Goal: Task Accomplishment & Management: Use online tool/utility

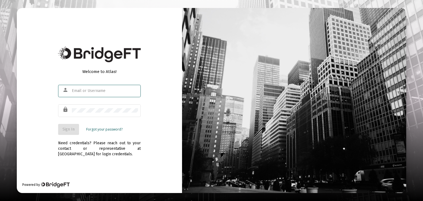
click at [87, 92] on input "text" at bounding box center [105, 91] width 66 height 4
type input "[EMAIL_ADDRESS][DOMAIN_NAME]"
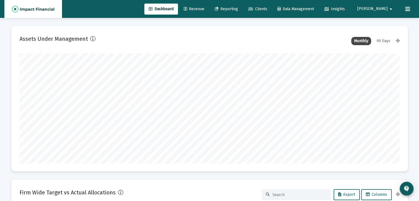
scroll to position [110, 380]
type input "[DATE]"
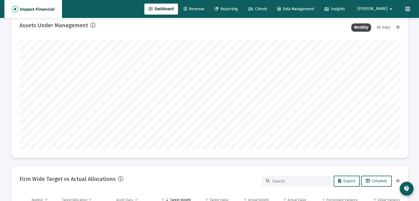
scroll to position [0, 0]
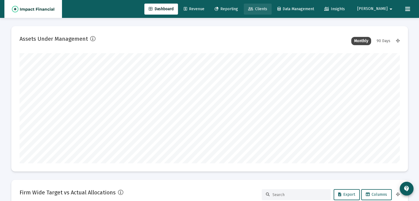
click at [267, 7] on span "Clients" at bounding box center [257, 9] width 19 height 5
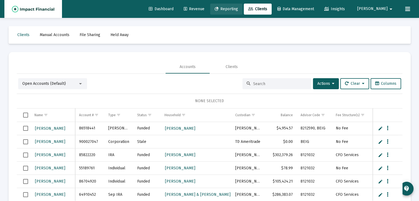
click at [238, 10] on span "Reporting" at bounding box center [225, 9] width 23 height 5
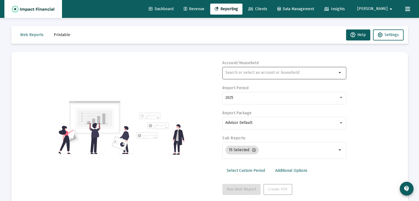
click at [273, 79] on div at bounding box center [280, 72] width 111 height 13
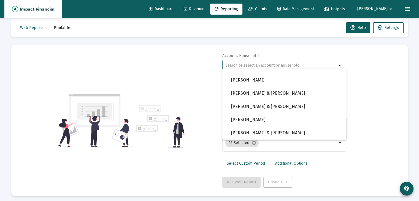
scroll to position [10, 0]
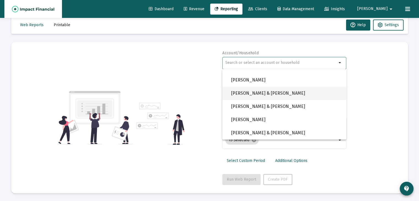
click at [268, 92] on span "[PERSON_NAME] & [PERSON_NAME]" at bounding box center [286, 93] width 111 height 13
type input "[PERSON_NAME] & [PERSON_NAME]"
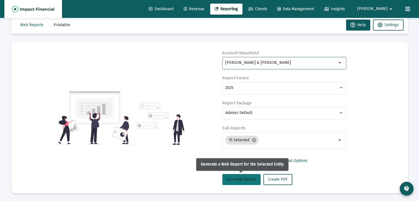
click at [237, 132] on span "Run Web Report" at bounding box center [240, 179] width 29 height 5
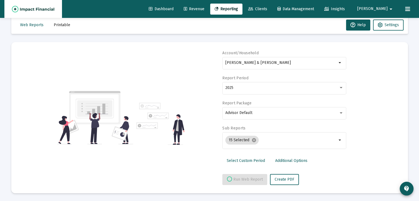
select select "View all"
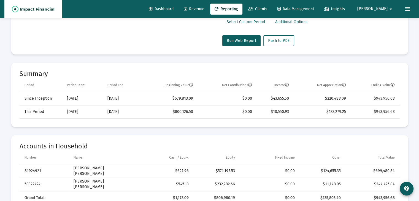
scroll to position [147, 0]
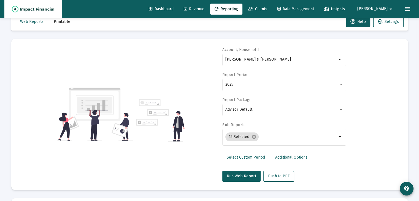
scroll to position [0, 0]
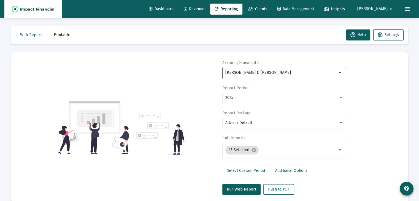
click at [266, 75] on input "[PERSON_NAME] & [PERSON_NAME]" at bounding box center [280, 72] width 111 height 4
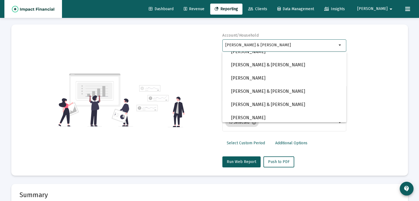
scroll to position [358, 0]
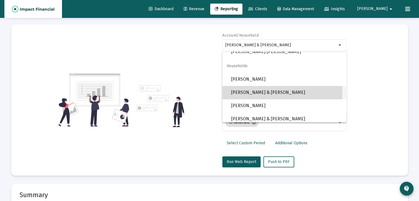
click at [257, 91] on span "[PERSON_NAME] & [PERSON_NAME]" at bounding box center [286, 92] width 111 height 13
type input "[PERSON_NAME] & [PERSON_NAME]"
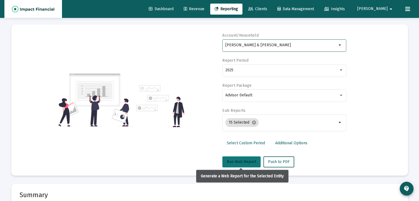
click at [236, 132] on span "Run Web Report" at bounding box center [240, 161] width 29 height 5
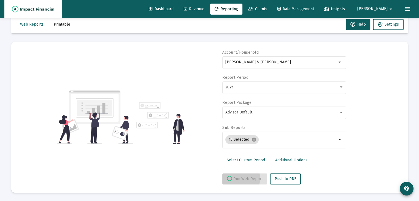
scroll to position [10, 0]
select select "View all"
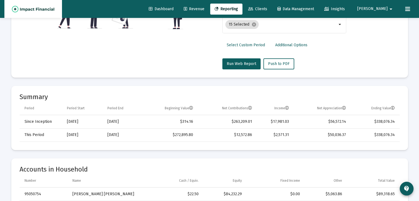
scroll to position [0, 0]
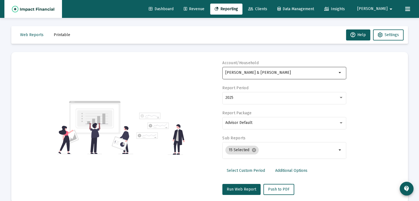
click at [255, 75] on input "[PERSON_NAME] & [PERSON_NAME]" at bounding box center [280, 72] width 111 height 4
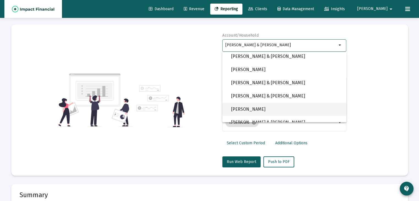
scroll to position [385, 0]
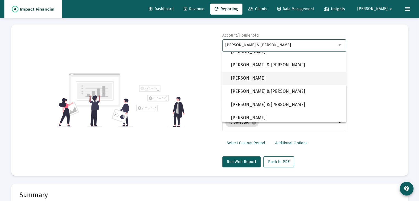
click at [256, 80] on span "[PERSON_NAME]" at bounding box center [286, 78] width 111 height 13
type input "[PERSON_NAME]"
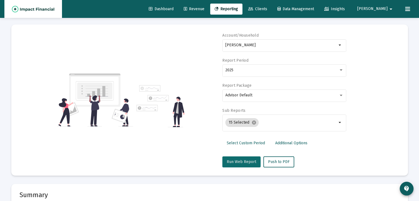
click at [239, 132] on span "Run Web Report" at bounding box center [240, 161] width 29 height 5
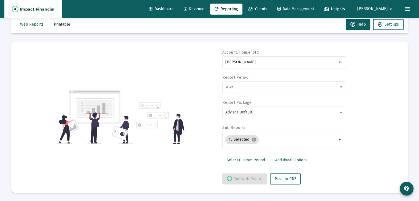
scroll to position [10, 0]
select select "View all"
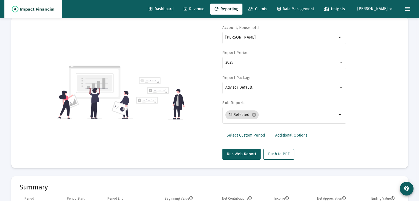
scroll to position [0, 0]
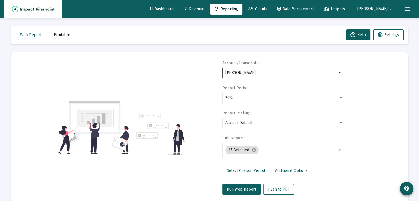
click at [256, 72] on input "[PERSON_NAME]" at bounding box center [280, 72] width 111 height 4
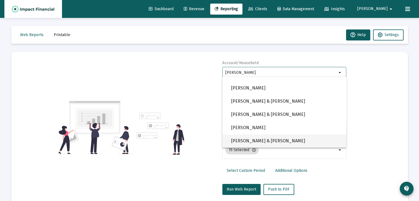
scroll to position [28, 0]
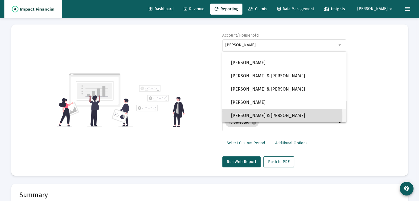
click at [262, 116] on span "[PERSON_NAME] & [PERSON_NAME]" at bounding box center [286, 115] width 111 height 13
type input "[PERSON_NAME] & [PERSON_NAME]"
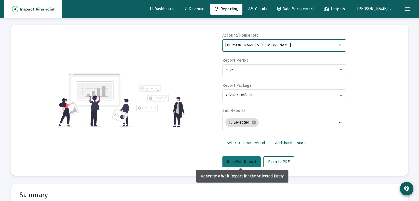
click at [235, 132] on button "Run Web Report" at bounding box center [241, 161] width 38 height 11
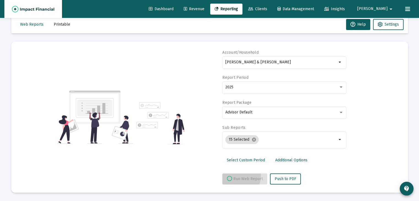
scroll to position [10, 0]
select select "View all"
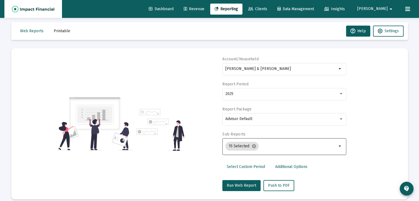
scroll to position [0, 0]
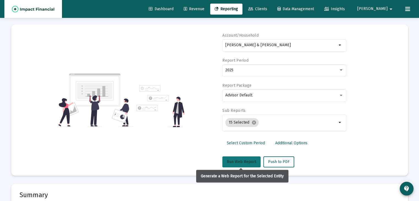
click at [245, 132] on span "Run Web Report" at bounding box center [240, 161] width 29 height 5
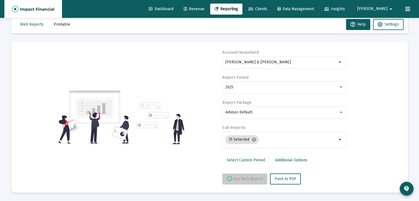
scroll to position [10, 0]
select select "View all"
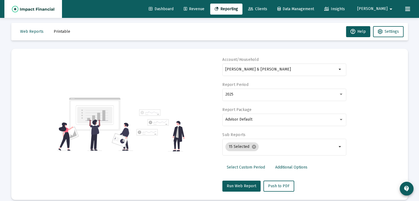
scroll to position [0, 0]
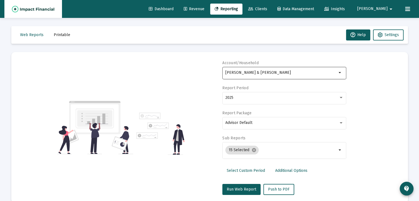
click at [269, 72] on input "[PERSON_NAME] & [PERSON_NAME]" at bounding box center [280, 72] width 111 height 4
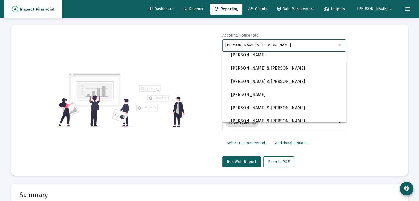
scroll to position [385, 0]
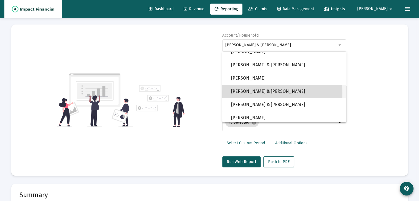
click at [258, 92] on span "[PERSON_NAME] & [PERSON_NAME]" at bounding box center [286, 91] width 111 height 13
type input "[PERSON_NAME] & [PERSON_NAME]"
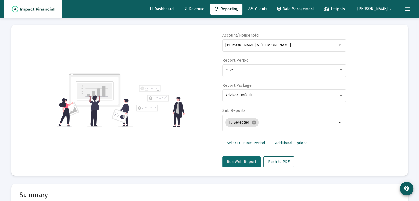
click at [242, 132] on span "Run Web Report" at bounding box center [240, 161] width 29 height 5
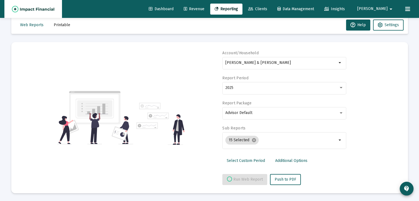
select select "View all"
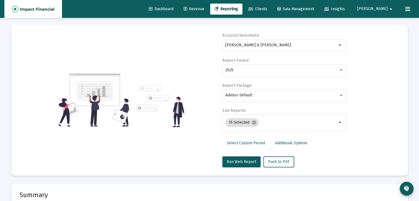
scroll to position [0, 0]
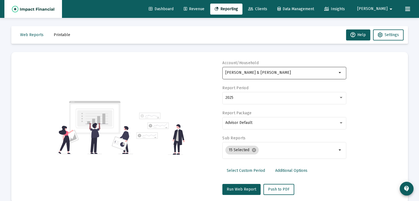
click at [256, 71] on input "[PERSON_NAME] & [PERSON_NAME]" at bounding box center [280, 72] width 111 height 4
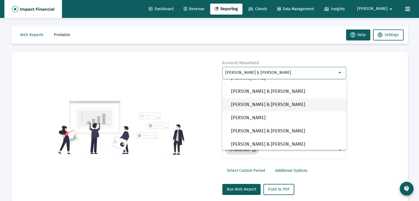
scroll to position [440, 0]
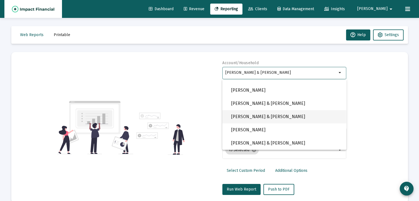
click at [262, 116] on span "[PERSON_NAME] & [PERSON_NAME]" at bounding box center [286, 116] width 111 height 13
type input "[PERSON_NAME] & [PERSON_NAME]"
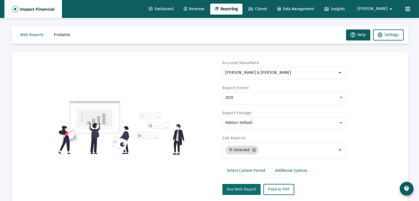
click at [240, 132] on span "Run Web Report" at bounding box center [240, 189] width 29 height 5
select select "View all"
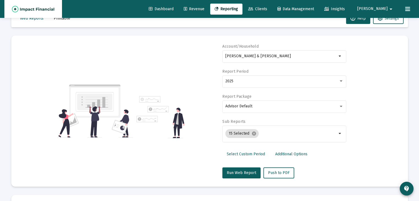
scroll to position [0, 0]
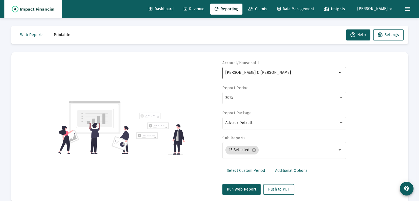
click at [288, 73] on input "[PERSON_NAME] & [PERSON_NAME]" at bounding box center [280, 72] width 111 height 4
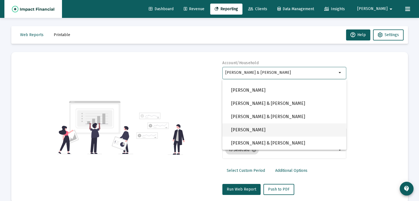
scroll to position [413, 0]
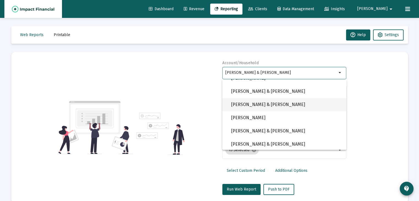
click at [253, 104] on span "[PERSON_NAME] & [PERSON_NAME]" at bounding box center [286, 104] width 111 height 13
type input "[PERSON_NAME] & [PERSON_NAME]"
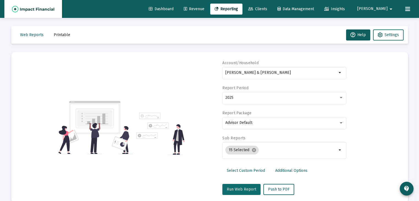
click at [240, 132] on span "Run Web Report" at bounding box center [240, 189] width 29 height 5
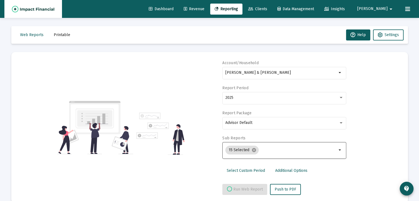
select select "View all"
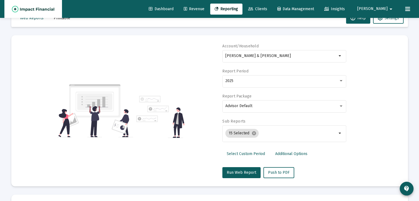
scroll to position [0, 0]
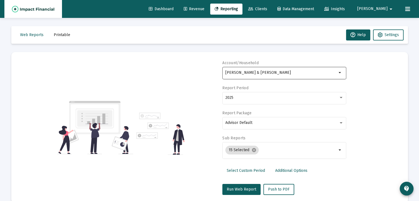
click at [310, 76] on div "[PERSON_NAME] & [PERSON_NAME]" at bounding box center [280, 72] width 111 height 13
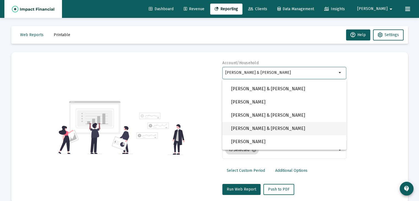
scroll to position [440, 0]
